Goal: Transaction & Acquisition: Subscribe to service/newsletter

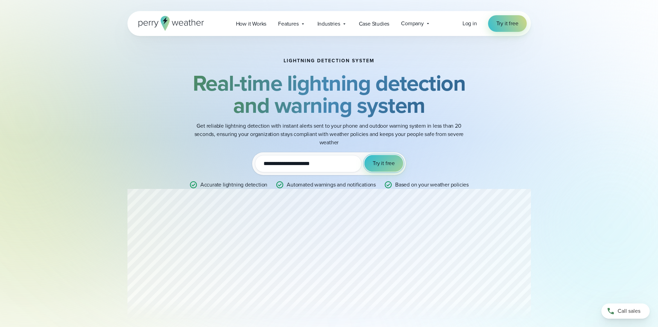
click at [391, 164] on span "Try it free" at bounding box center [384, 163] width 22 height 8
click at [246, 21] on span "How it Works" at bounding box center [251, 24] width 31 height 8
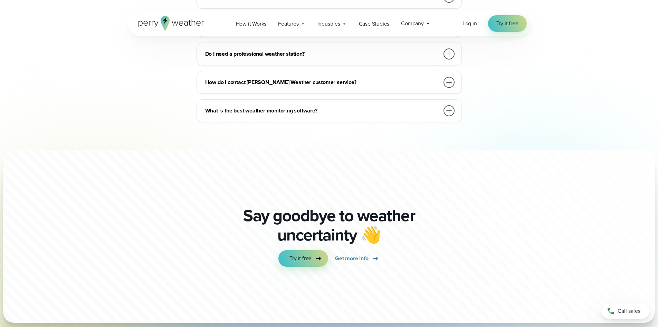
scroll to position [1763, 0]
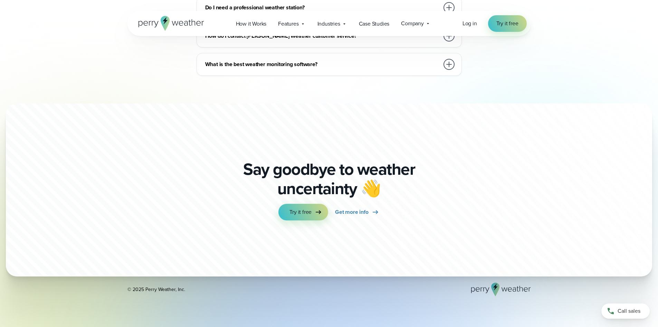
drag, startPoint x: 378, startPoint y: 220, endPoint x: 378, endPoint y: 210, distance: 9.4
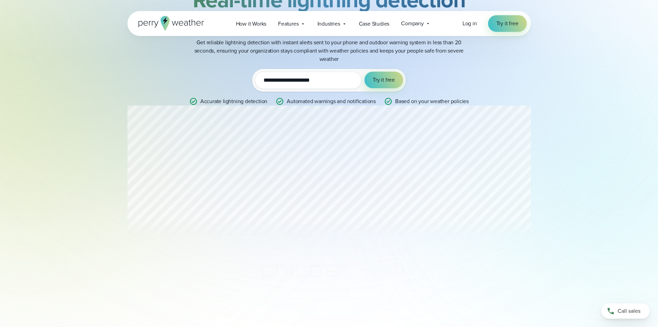
scroll to position [173, 0]
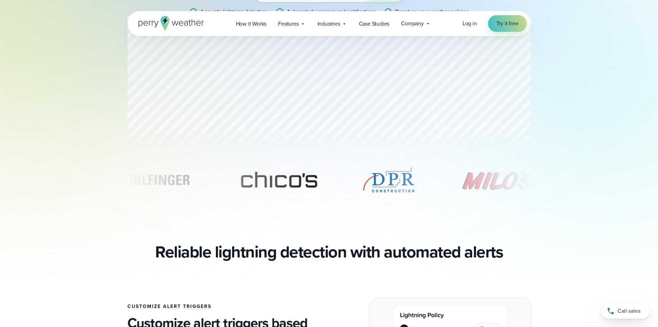
drag, startPoint x: 240, startPoint y: 216, endPoint x: 242, endPoint y: 214, distance: 3.7
